Goal: Navigation & Orientation: Find specific page/section

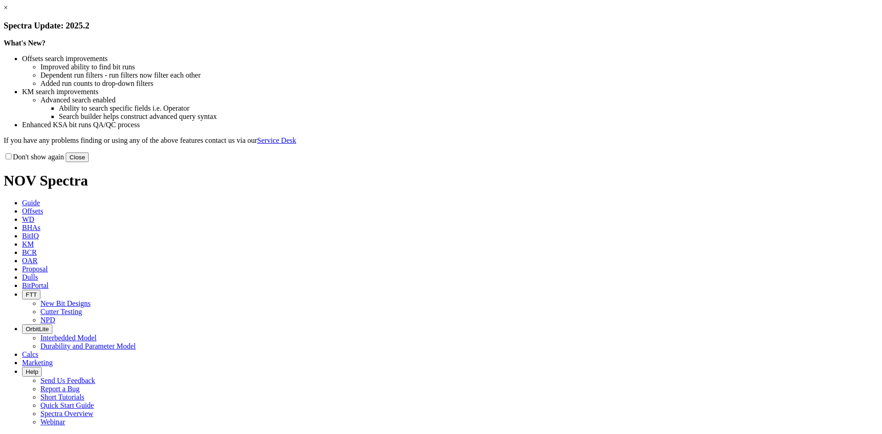
click at [89, 162] on button "Close" at bounding box center [77, 157] width 23 height 10
